Goal: Task Accomplishment & Management: Use online tool/utility

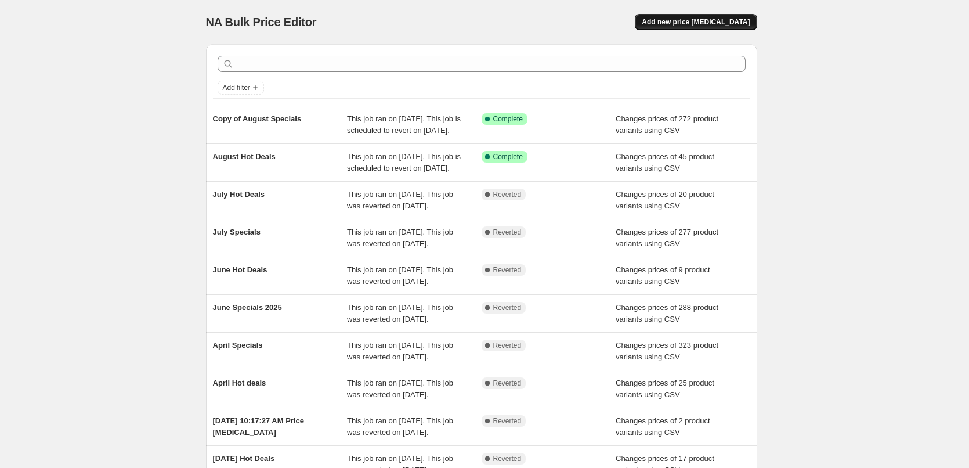
click at [681, 27] on button "Add new price [MEDICAL_DATA]" at bounding box center [696, 22] width 122 height 16
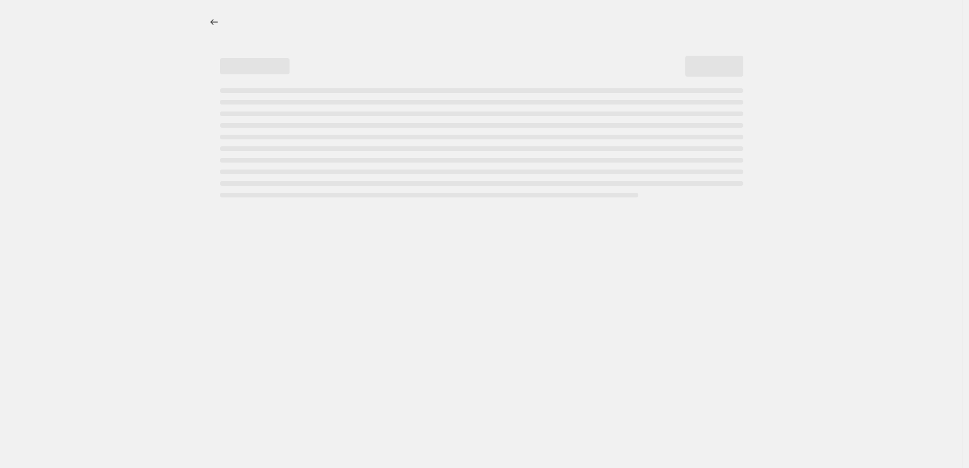
select select "percentage"
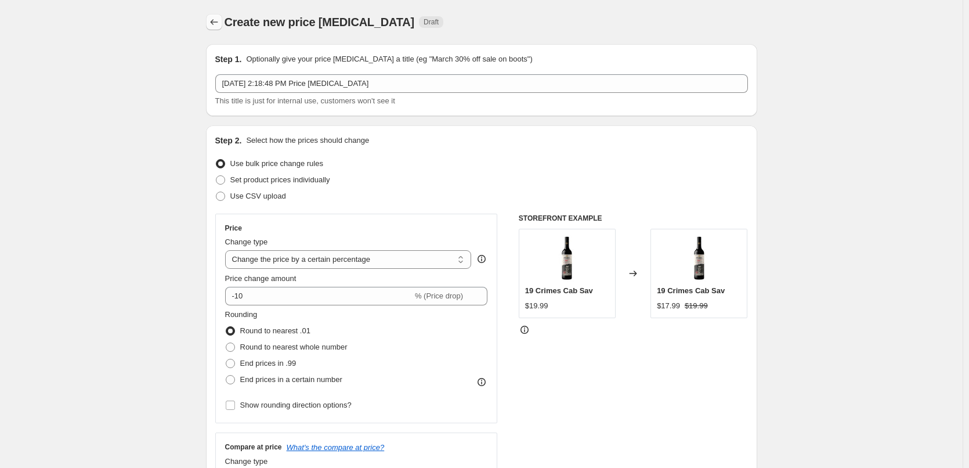
click at [220, 26] on icon "Price change jobs" at bounding box center [214, 22] width 12 height 12
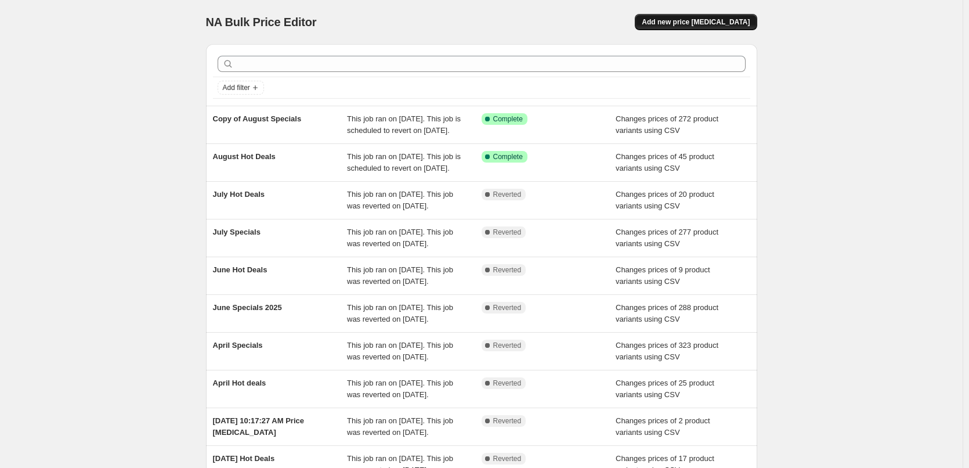
click at [699, 16] on button "Add new price [MEDICAL_DATA]" at bounding box center [696, 22] width 122 height 16
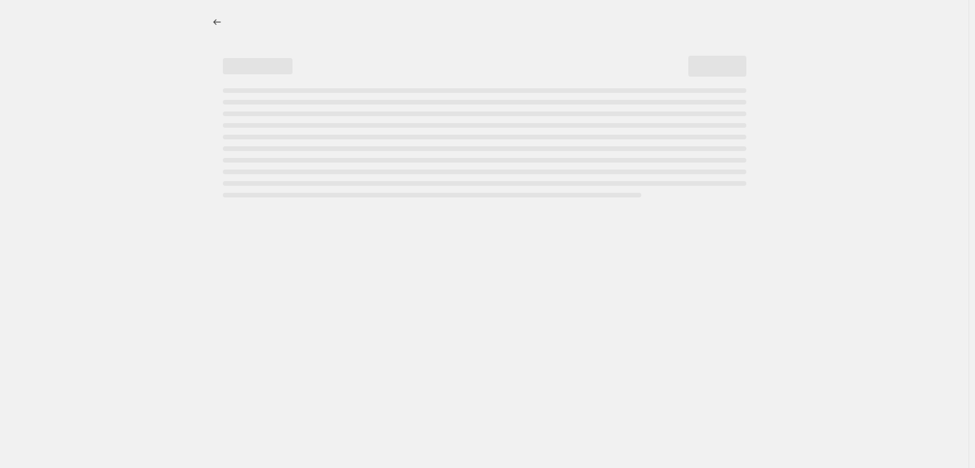
select select "percentage"
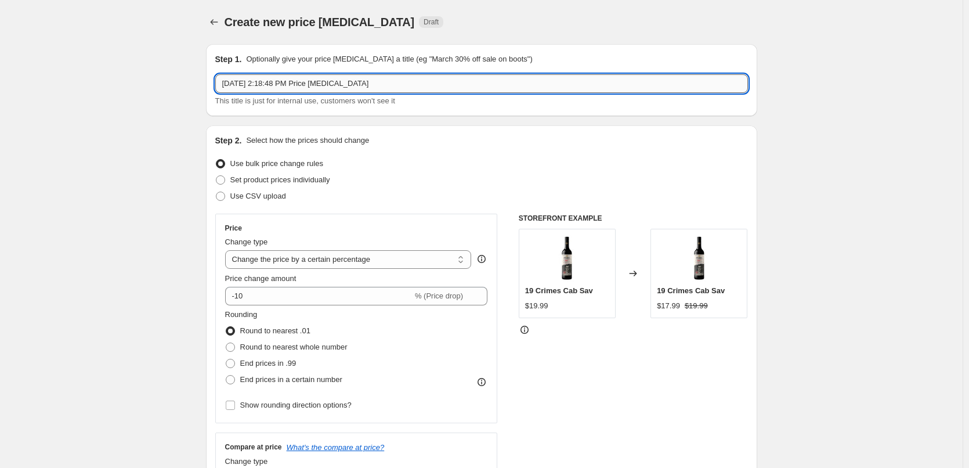
click at [383, 86] on input "[DATE] 2:18:48 PM Price [MEDICAL_DATA]" at bounding box center [481, 83] width 533 height 19
type input "September Specials"
click at [280, 198] on span "Use CSV upload" at bounding box center [258, 195] width 56 height 9
click at [216, 192] on input "Use CSV upload" at bounding box center [216, 191] width 1 height 1
radio input "true"
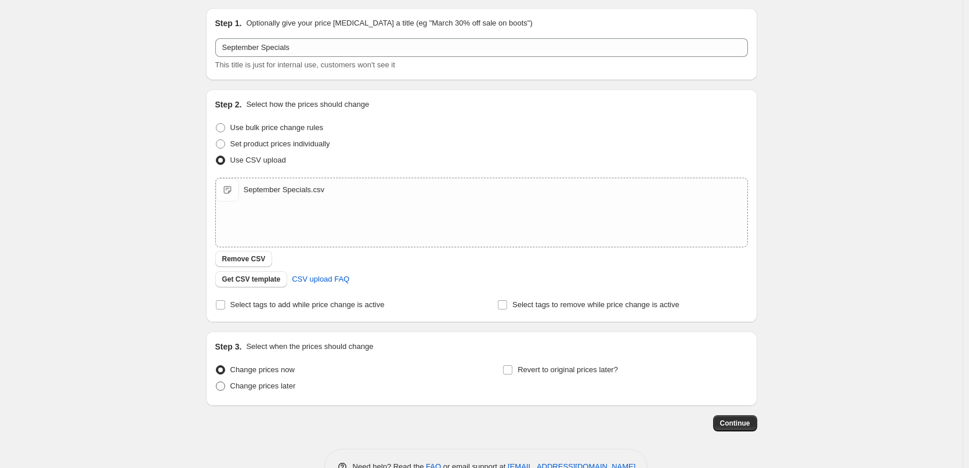
scroll to position [70, 0]
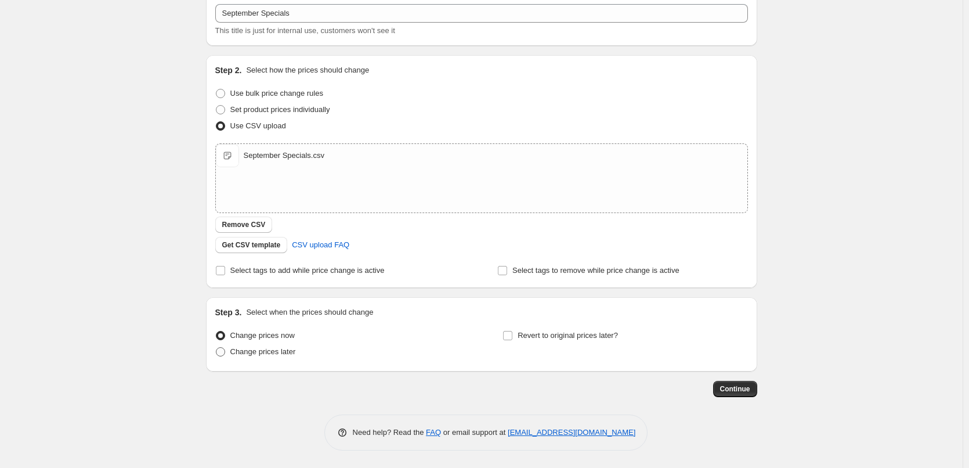
click at [290, 350] on span "Change prices later" at bounding box center [263, 351] width 66 height 9
click at [216, 348] on input "Change prices later" at bounding box center [216, 347] width 1 height 1
radio input "true"
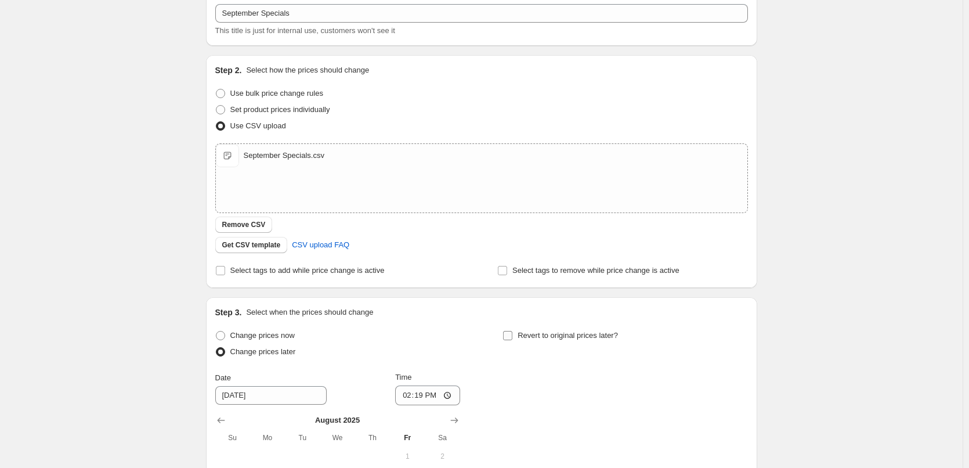
click at [508, 339] on input "Revert to original prices later?" at bounding box center [507, 335] width 9 height 9
checkbox input "true"
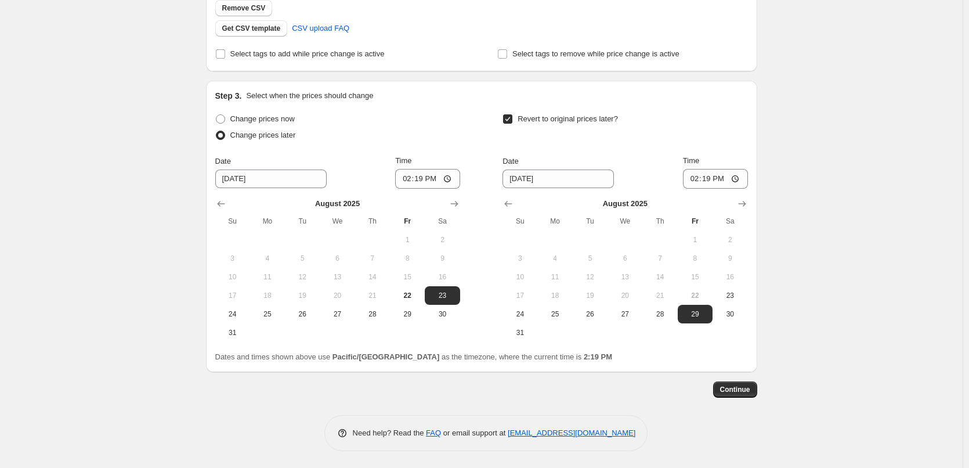
scroll to position [287, 0]
click at [460, 205] on icon "Show next month, September 2025" at bounding box center [454, 203] width 12 height 12
click at [279, 241] on span "1" at bounding box center [268, 238] width 26 height 9
type input "[DATE]"
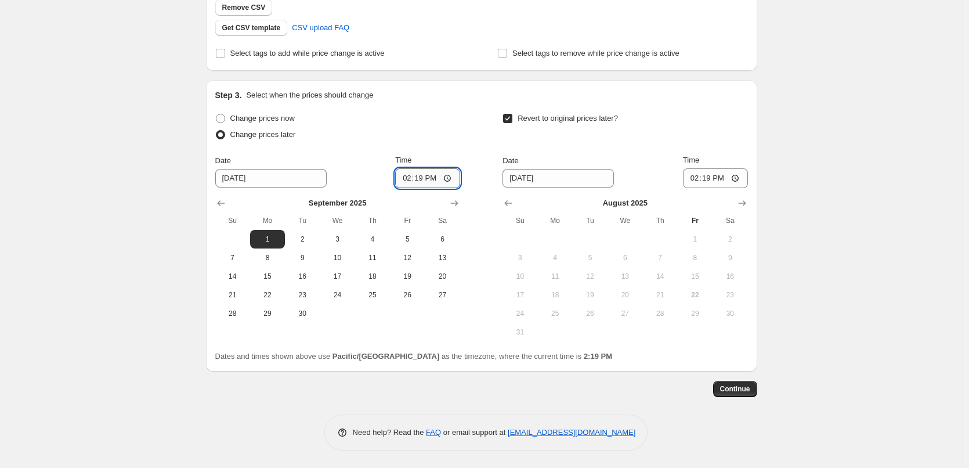
click at [406, 181] on input "14:19" at bounding box center [427, 178] width 65 height 20
type input "00:15"
click at [748, 205] on icon "Show next month, September 2025" at bounding box center [742, 203] width 12 height 12
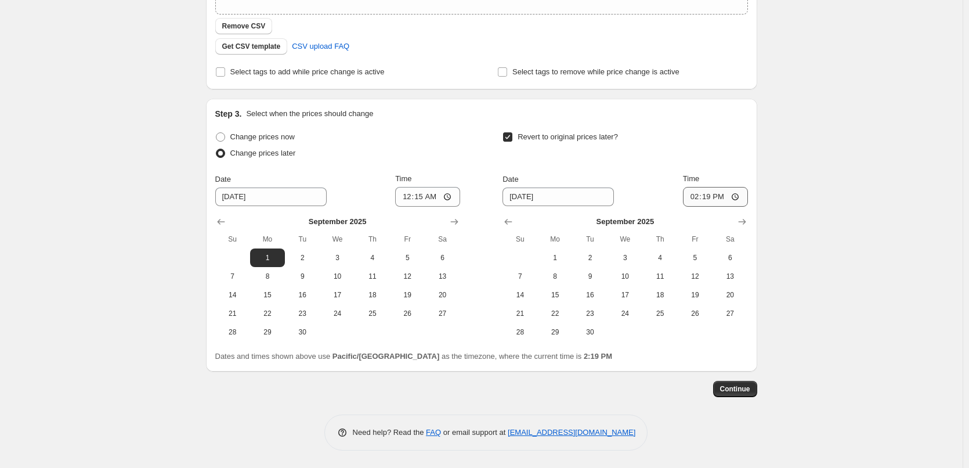
scroll to position [269, 0]
click at [601, 331] on span "30" at bounding box center [590, 331] width 26 height 9
type input "[DATE]"
click at [690, 201] on input "14:19" at bounding box center [715, 197] width 65 height 20
type input "23:45"
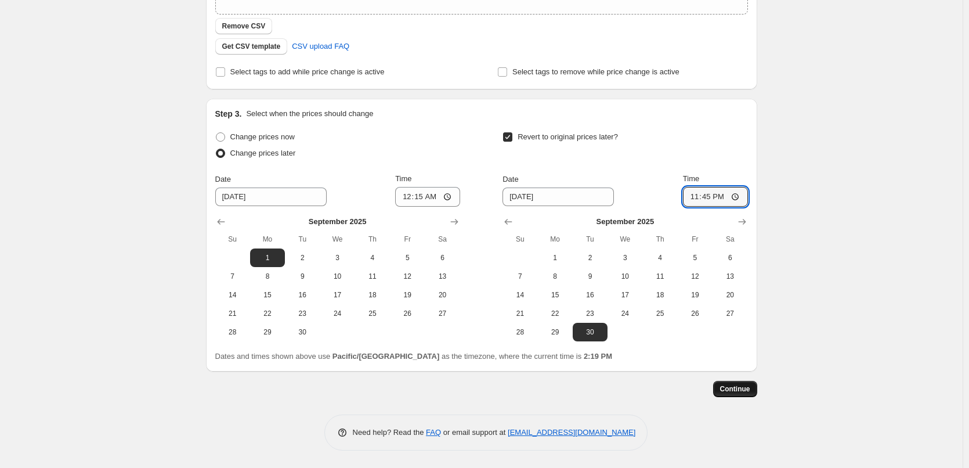
click at [746, 389] on span "Continue" at bounding box center [735, 388] width 30 height 9
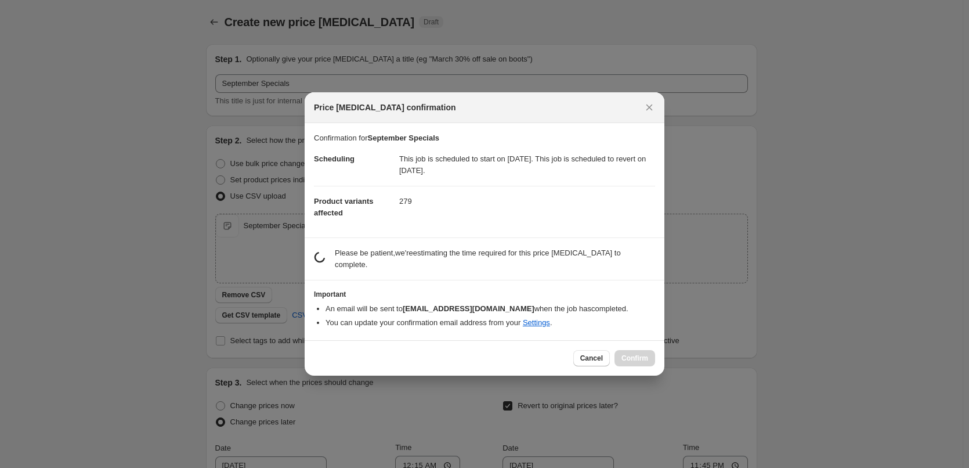
scroll to position [0, 0]
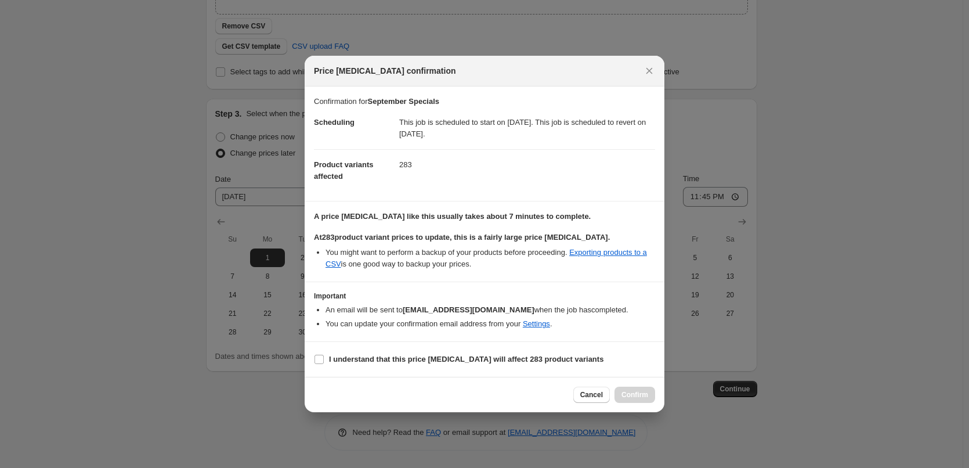
click at [373, 370] on section "I understand that this price [MEDICAL_DATA] will affect 283 product variants" at bounding box center [485, 359] width 360 height 35
click at [385, 359] on b "I understand that this price [MEDICAL_DATA] will affect 283 product variants" at bounding box center [466, 358] width 274 height 9
click at [324, 359] on input "I understand that this price [MEDICAL_DATA] will affect 283 product variants" at bounding box center [318, 358] width 9 height 9
checkbox input "true"
click at [642, 397] on span "Confirm" at bounding box center [634, 394] width 27 height 9
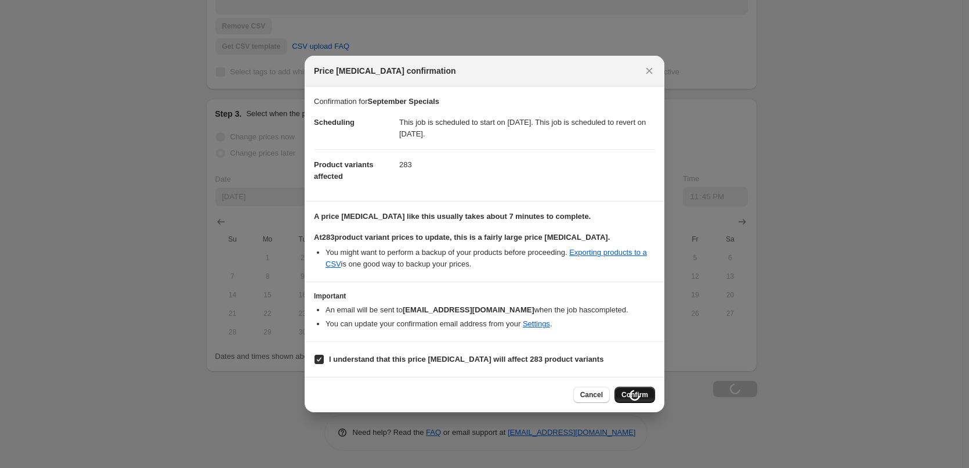
scroll to position [269, 0]
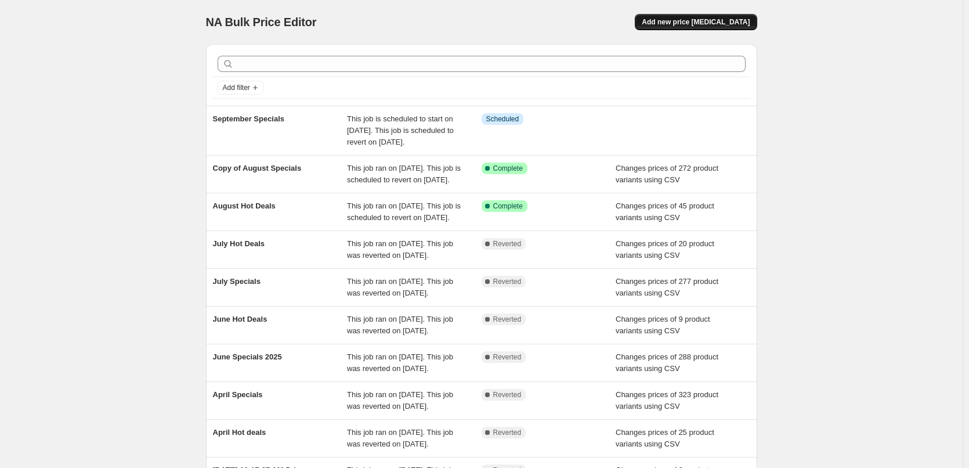
click at [709, 27] on button "Add new price [MEDICAL_DATA]" at bounding box center [696, 22] width 122 height 16
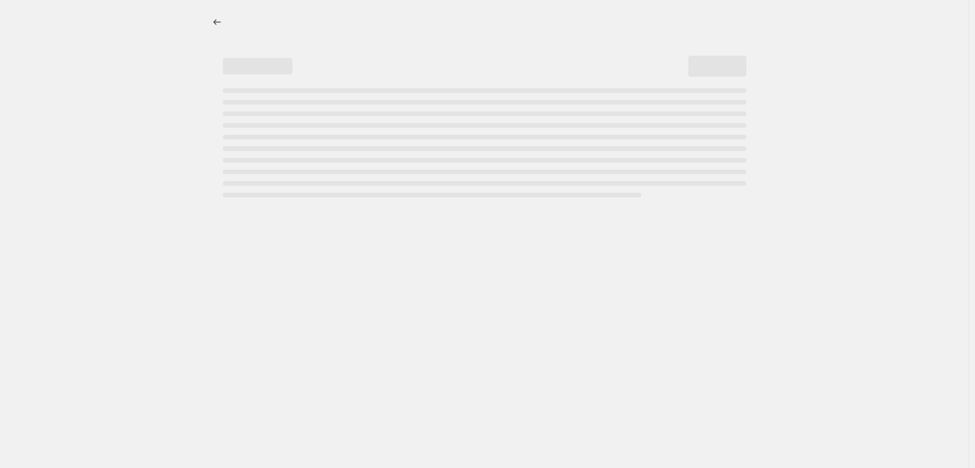
select select "percentage"
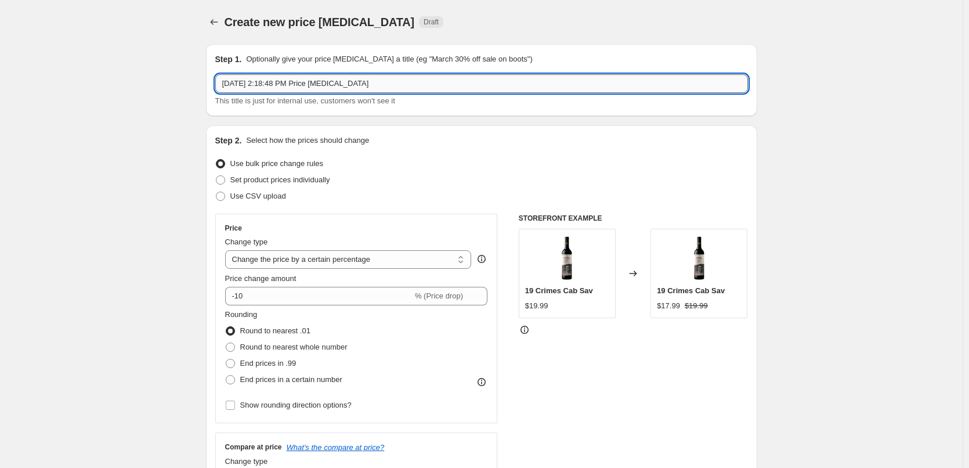
click at [401, 89] on input "[DATE] 2:18:48 PM Price [MEDICAL_DATA]" at bounding box center [481, 83] width 533 height 19
type input "September Hot Deals"
click at [253, 202] on label "Use CSV upload" at bounding box center [250, 196] width 71 height 16
click at [216, 192] on input "Use CSV upload" at bounding box center [216, 191] width 1 height 1
radio input "true"
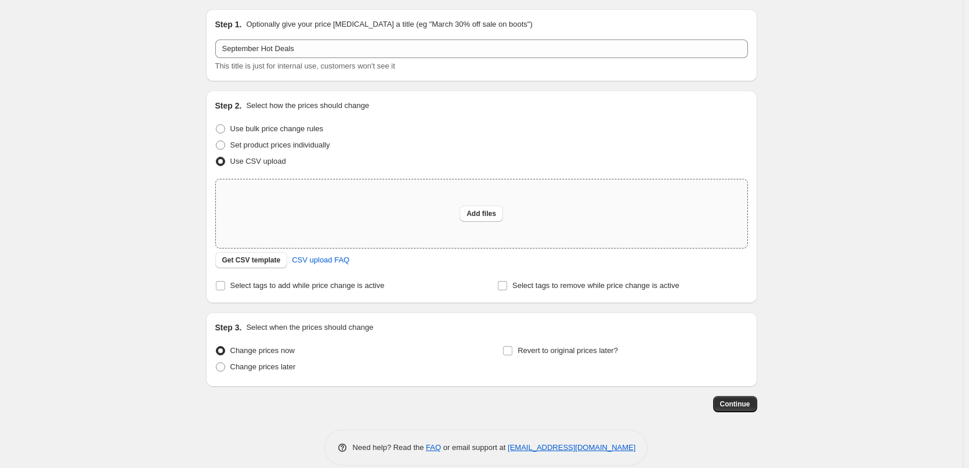
scroll to position [50, 0]
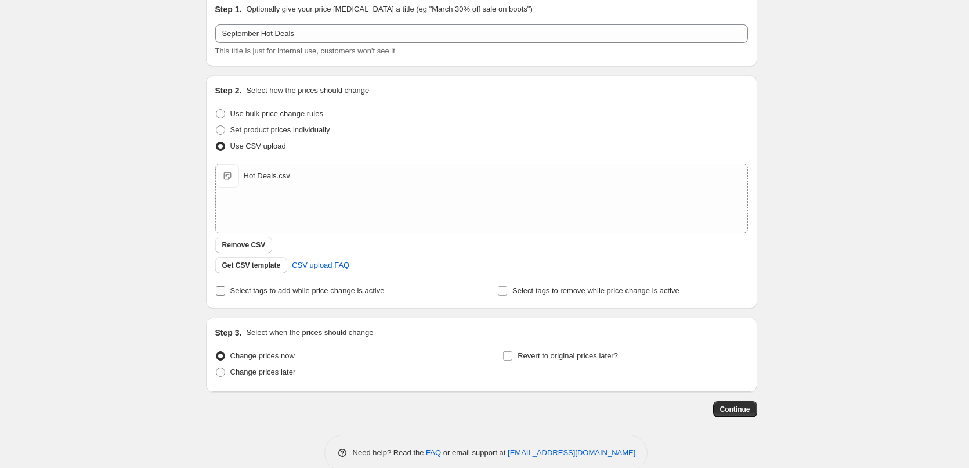
click at [229, 288] on label "Select tags to add while price change is active" at bounding box center [299, 291] width 169 height 16
click at [225, 288] on input "Select tags to add while price change is active" at bounding box center [220, 290] width 9 height 9
checkbox input "true"
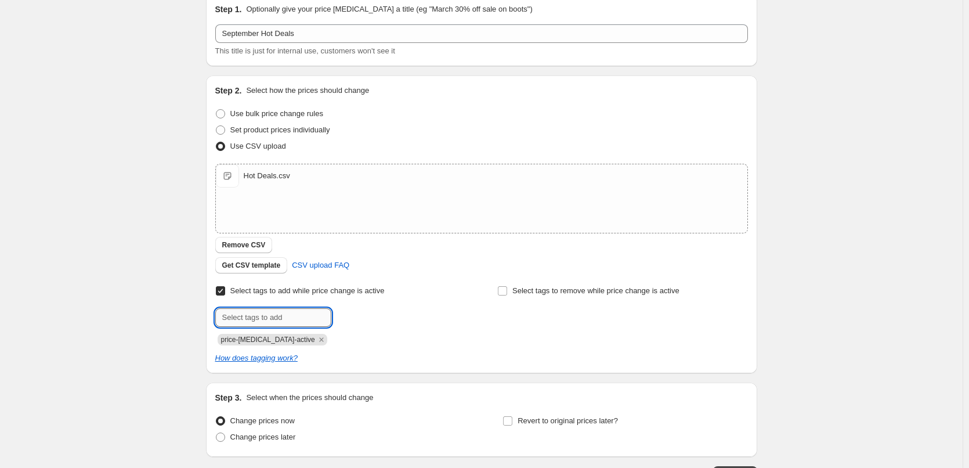
click at [299, 318] on input "text" at bounding box center [273, 317] width 116 height 19
type input "hot-deals"
click at [354, 316] on b "Add" at bounding box center [347, 316] width 13 height 8
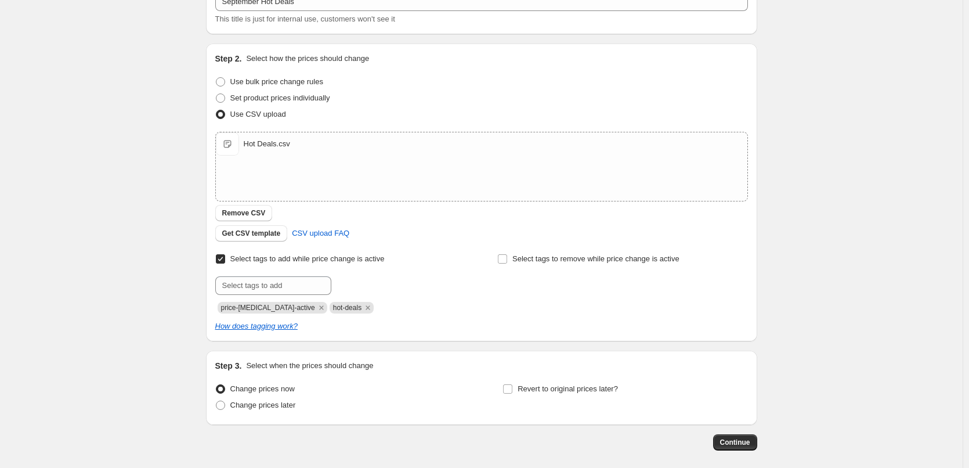
scroll to position [135, 0]
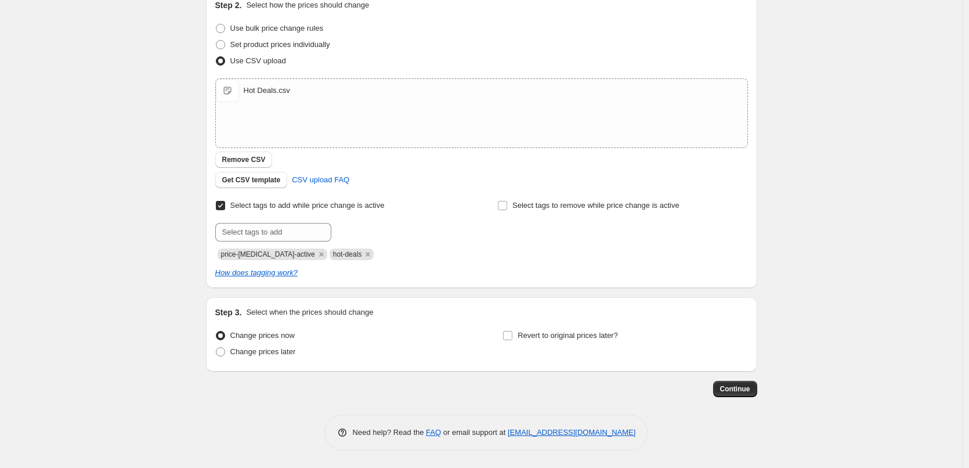
click at [303, 354] on div "Change prices later" at bounding box center [337, 351] width 245 height 16
click at [294, 352] on span "Change prices later" at bounding box center [263, 351] width 66 height 9
click at [216, 348] on input "Change prices later" at bounding box center [216, 347] width 1 height 1
radio input "true"
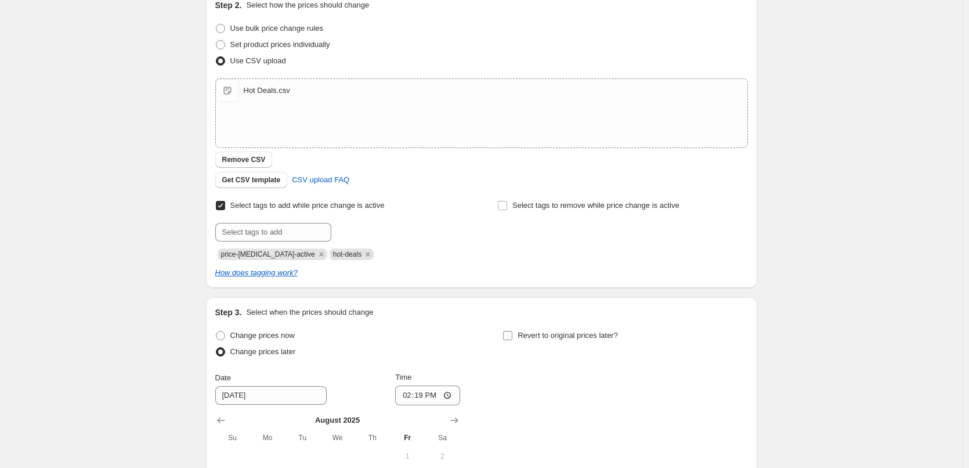
click at [558, 341] on span "Revert to original prices later?" at bounding box center [568, 336] width 100 height 12
click at [512, 340] on input "Revert to original prices later?" at bounding box center [507, 335] width 9 height 9
checkbox input "true"
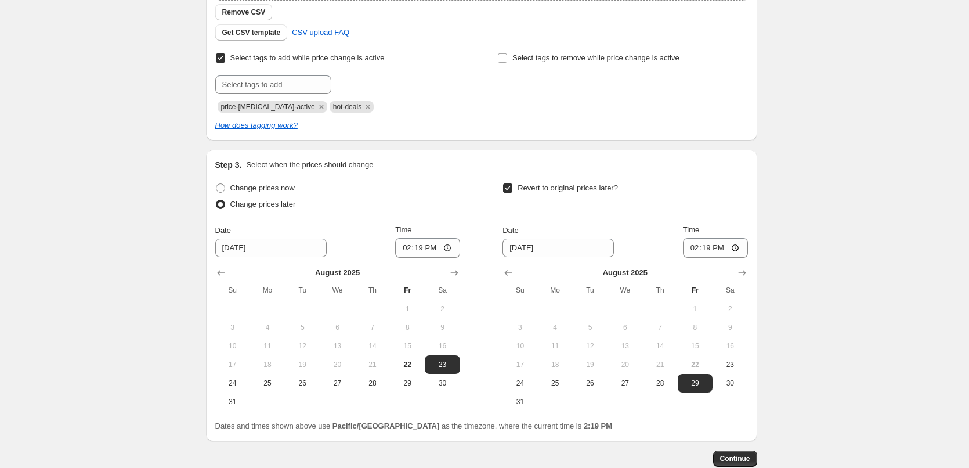
scroll to position [352, 0]
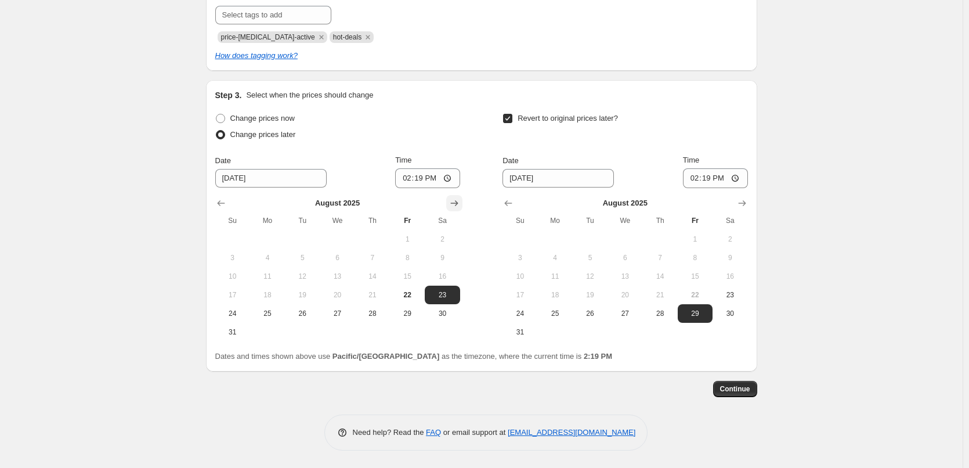
click at [458, 205] on icon "Show next month, September 2025" at bounding box center [454, 203] width 8 height 6
click at [269, 239] on span "1" at bounding box center [268, 238] width 26 height 9
type input "[DATE]"
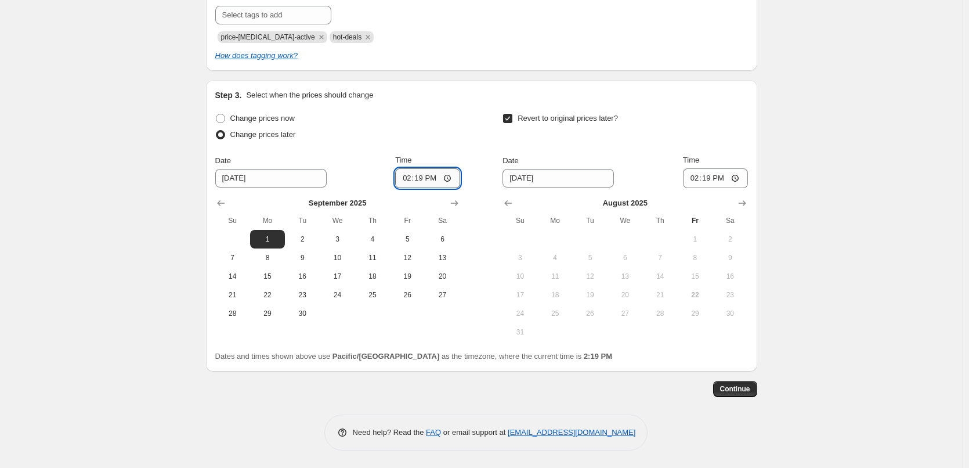
click at [403, 182] on input "14:19" at bounding box center [427, 178] width 65 height 20
type input "00:15"
click at [750, 205] on button "Show next month, September 2025" at bounding box center [742, 203] width 16 height 16
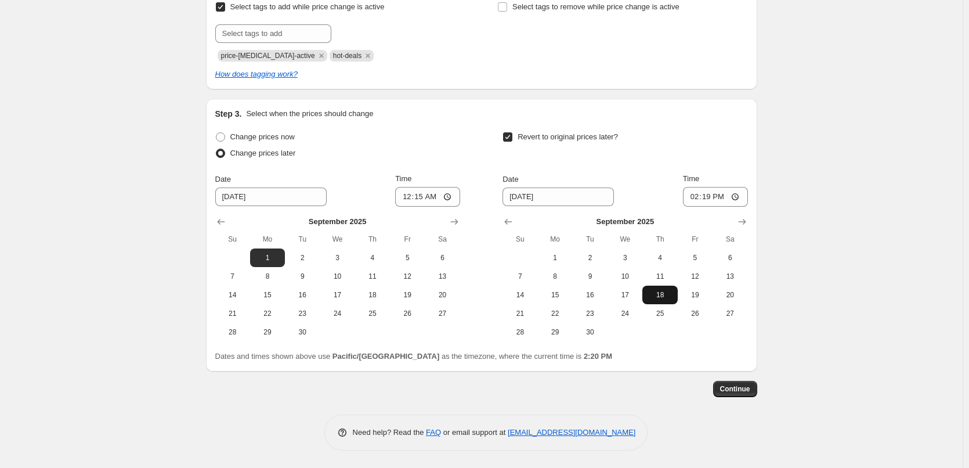
scroll to position [334, 0]
click at [583, 326] on button "30" at bounding box center [590, 332] width 35 height 19
type input "[DATE]"
click at [692, 193] on input "14:19" at bounding box center [715, 197] width 65 height 20
type input "23:45"
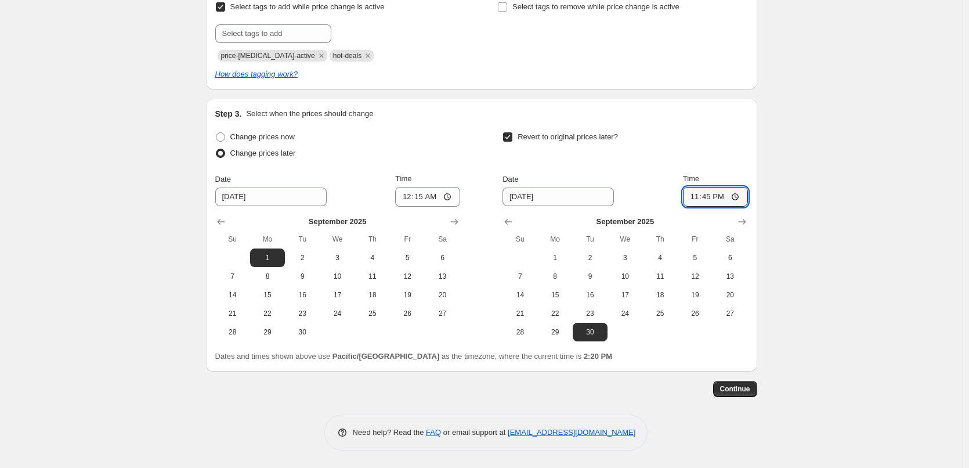
click at [835, 197] on div "Create new price [MEDICAL_DATA]. This page is ready Create new price [MEDICAL_D…" at bounding box center [481, 66] width 963 height 801
click at [747, 394] on button "Continue" at bounding box center [735, 389] width 44 height 16
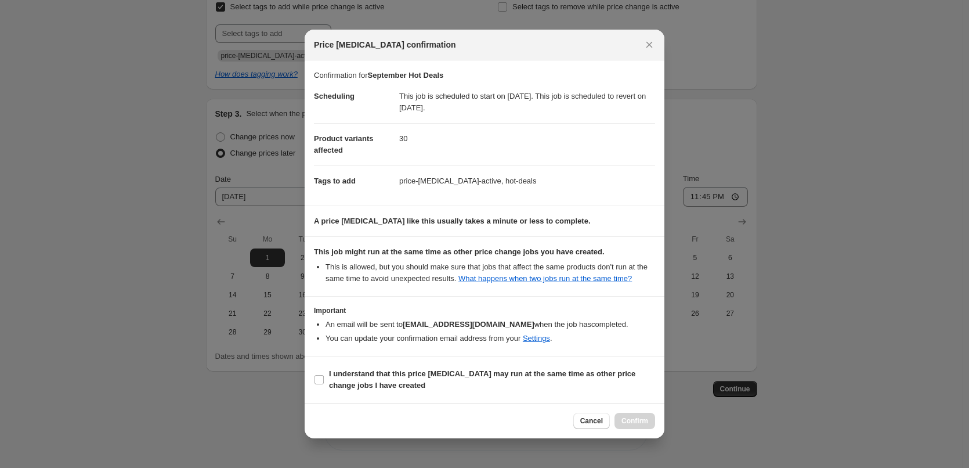
drag, startPoint x: 361, startPoint y: 375, endPoint x: 542, endPoint y: 408, distance: 183.5
click at [362, 375] on b "I understand that this price [MEDICAL_DATA] may run at the same time as other p…" at bounding box center [482, 379] width 306 height 20
click at [324, 375] on input "I understand that this price [MEDICAL_DATA] may run at the same time as other p…" at bounding box center [318, 379] width 9 height 9
checkbox input "true"
click at [634, 424] on span "Confirm" at bounding box center [634, 420] width 27 height 9
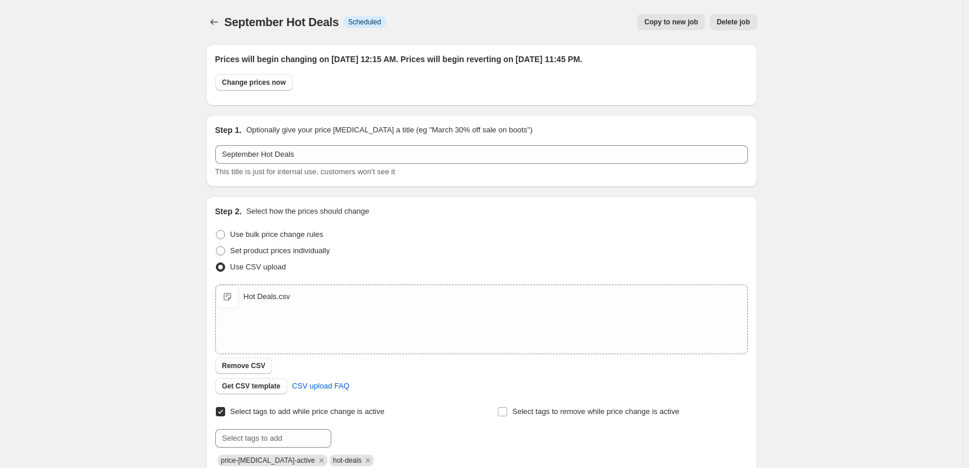
scroll to position [334, 0]
